Goal: Transaction & Acquisition: Purchase product/service

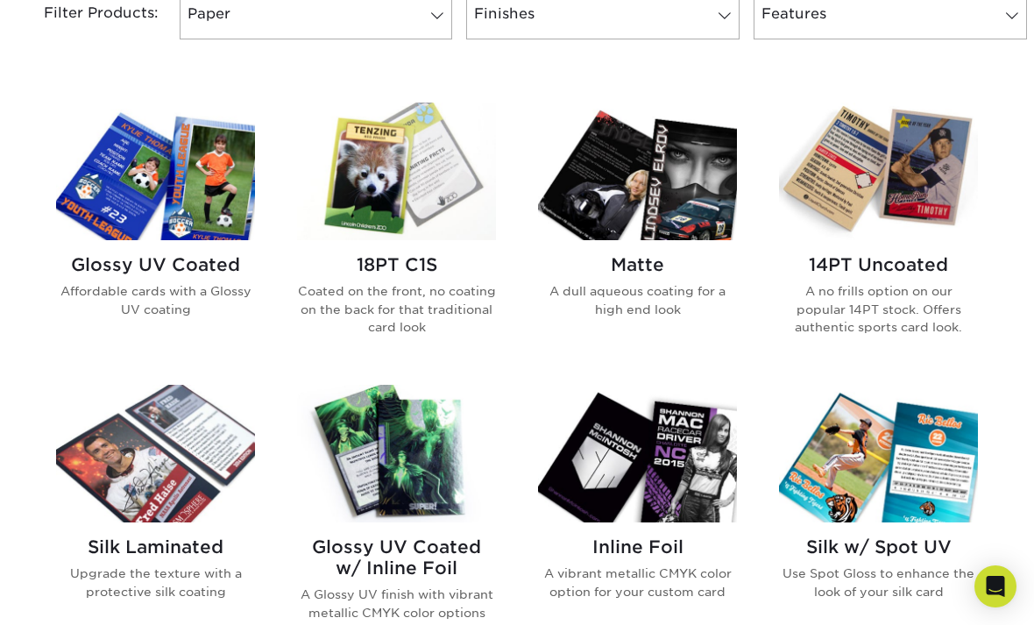
scroll to position [771, 0]
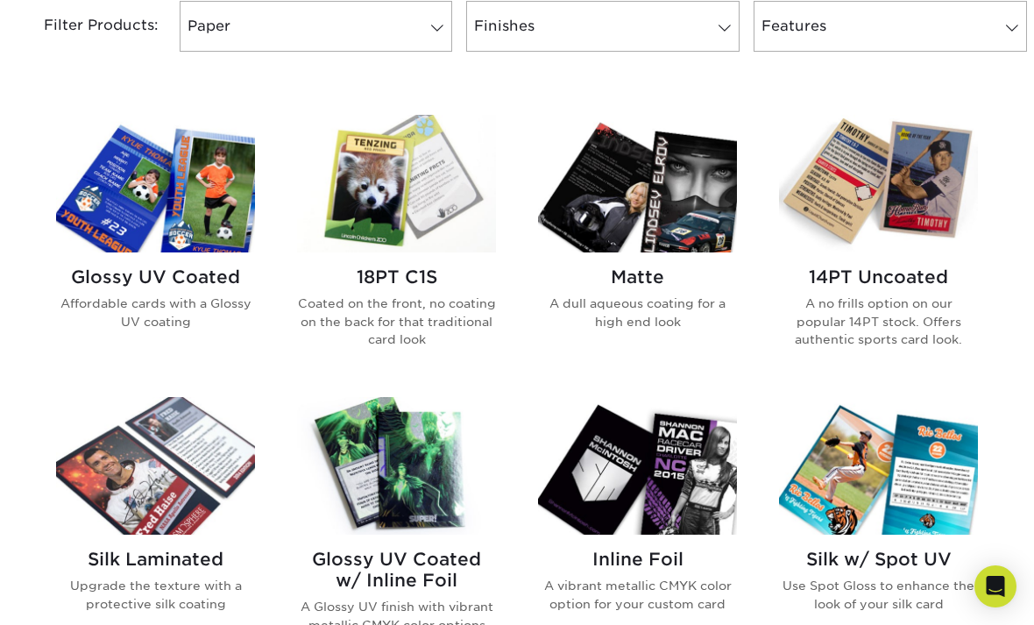
click at [179, 263] on div "Glossy UV Coated Affordable cards with a Glossy UV coating" at bounding box center [155, 305] width 199 height 106
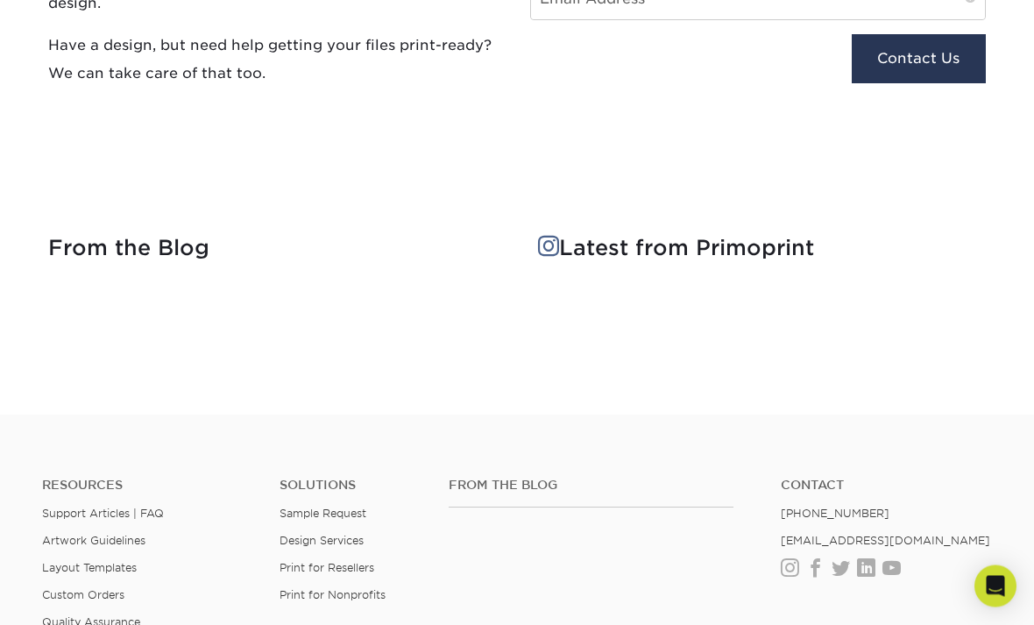
scroll to position [2458, 0]
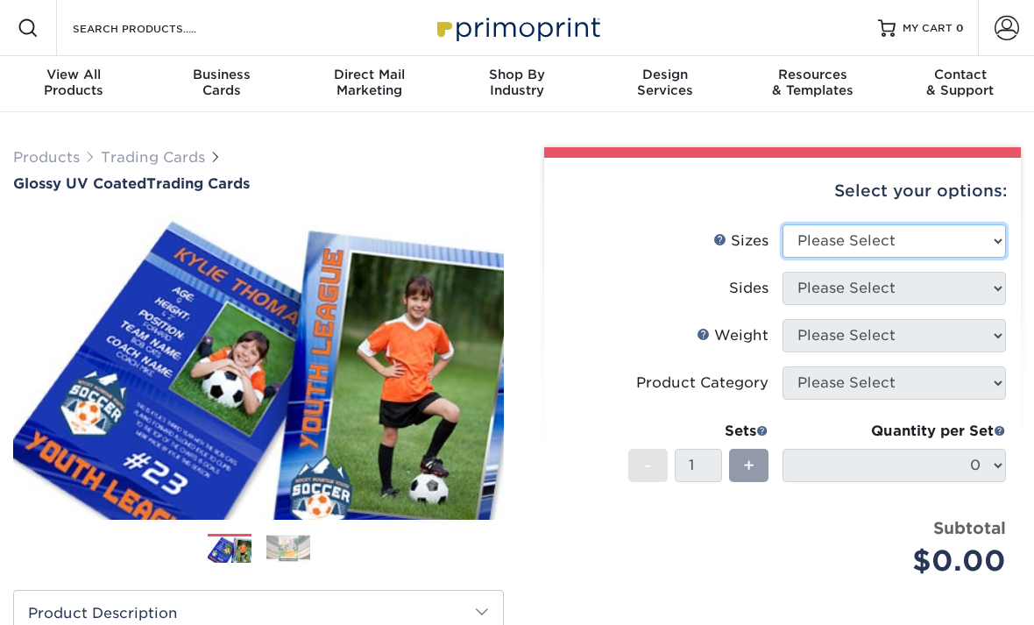
click at [967, 239] on select "Please Select 2.5" x 3.5"" at bounding box center [893, 240] width 223 height 33
select select "2.50x3.50"
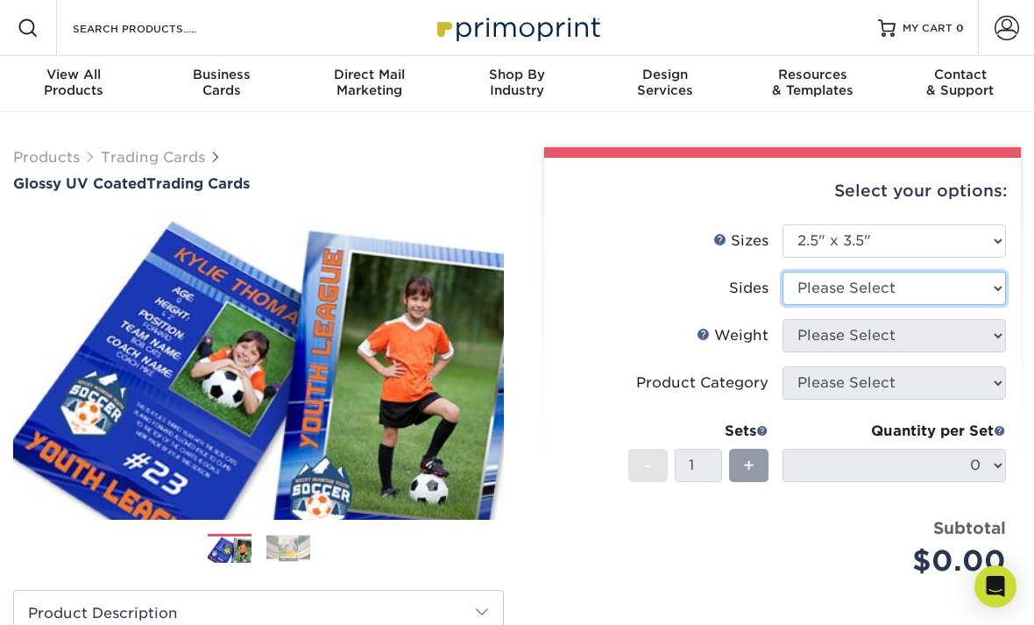
click at [952, 297] on select "Please Select Print Both Sides Print Front Only" at bounding box center [893, 288] width 223 height 33
select select "32d3c223-f82c-492b-b915-ba065a00862f"
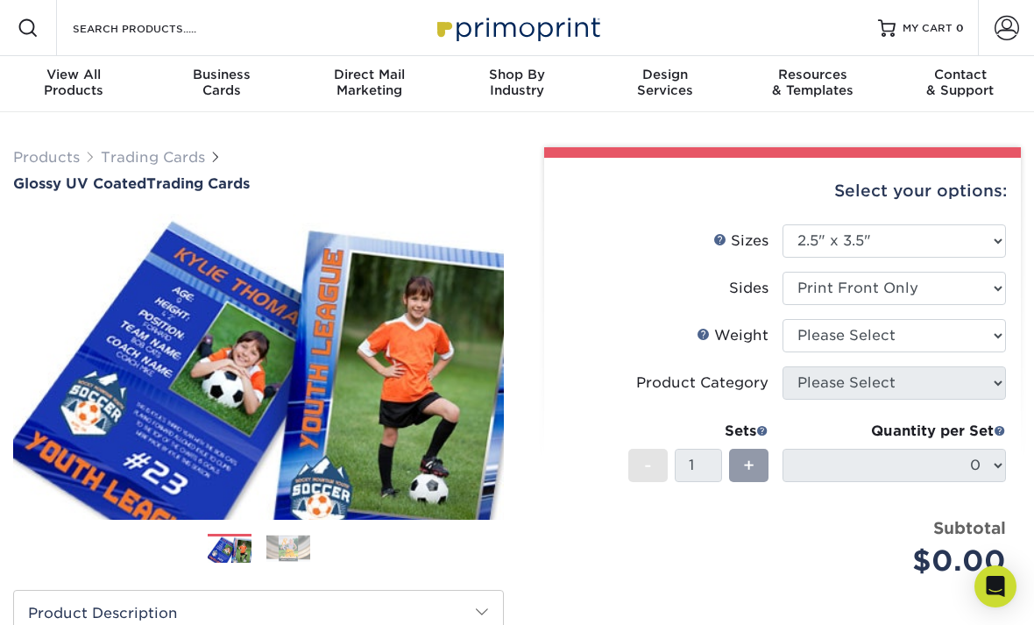
click at [888, 346] on select "Please Select 16PT 14PT 18PT C1S" at bounding box center [893, 335] width 223 height 33
select select "16PT"
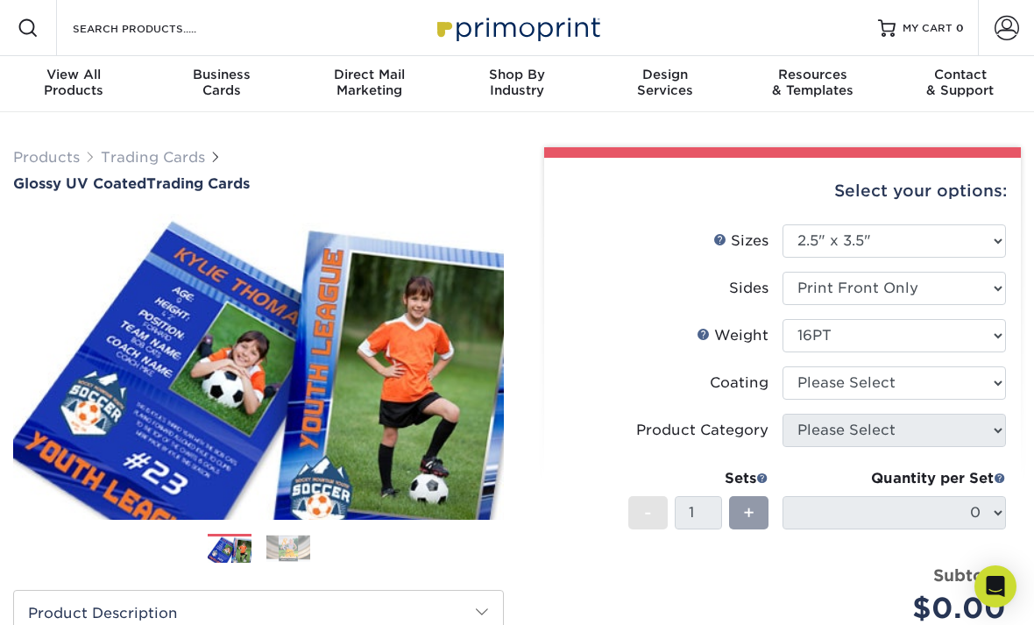
click at [920, 386] on select at bounding box center [893, 382] width 223 height 33
select select "1e8116af-acfc-44b1-83dc-8181aa338834"
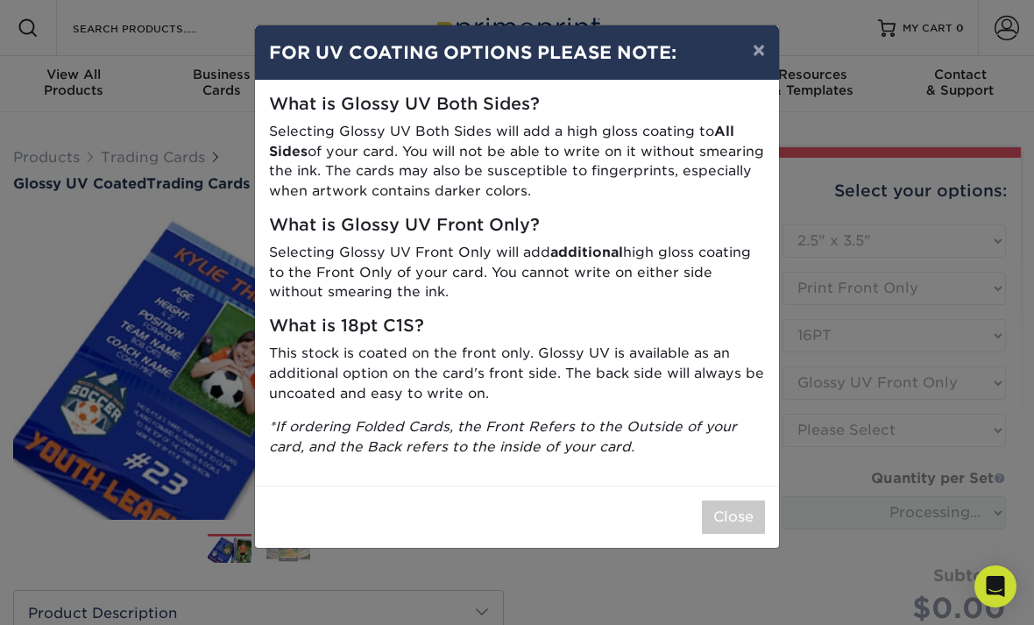
click at [757, 48] on button "×" at bounding box center [758, 49] width 40 height 49
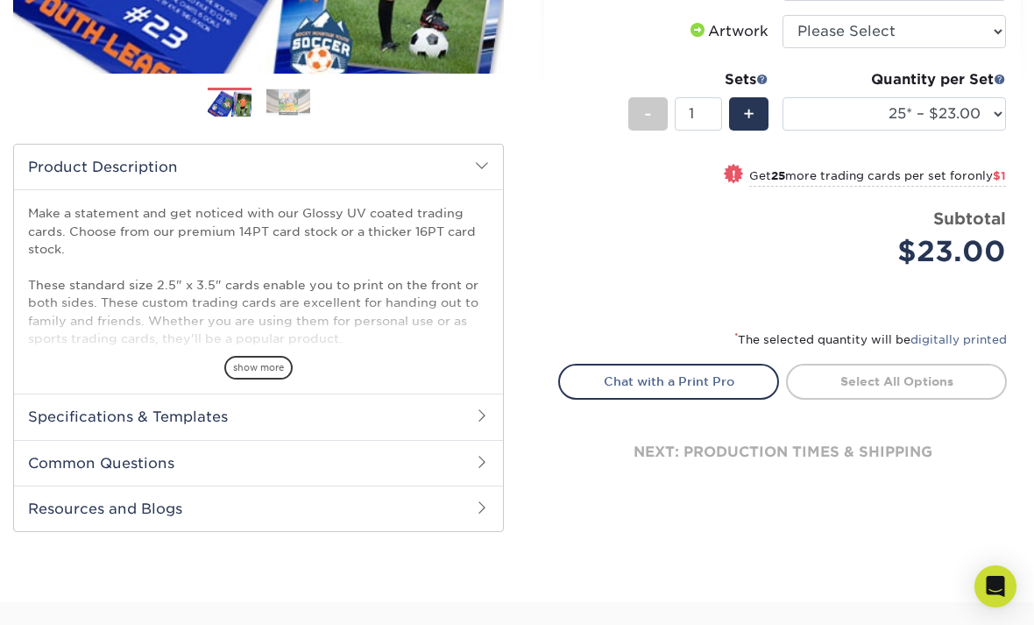
scroll to position [526, 0]
